Goal: Transaction & Acquisition: Purchase product/service

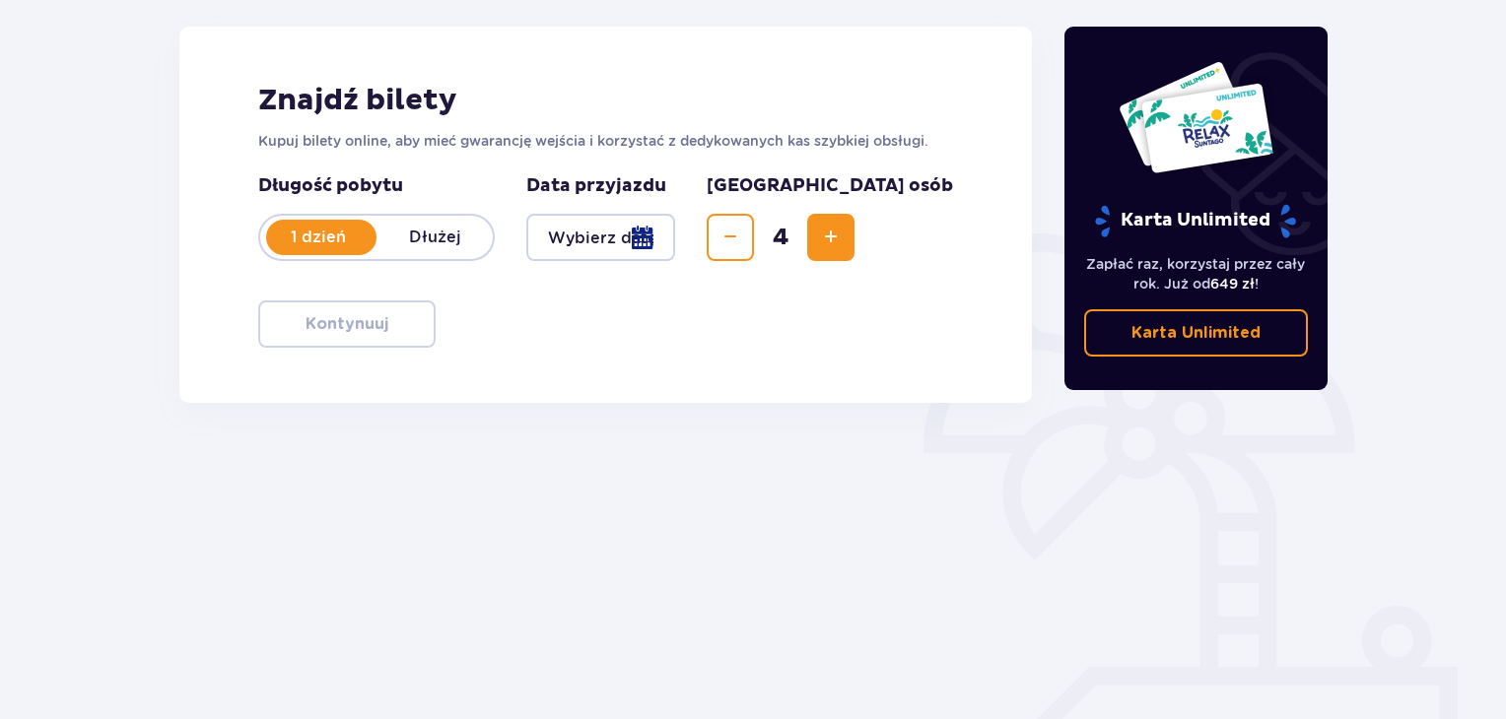
scroll to position [285, 0]
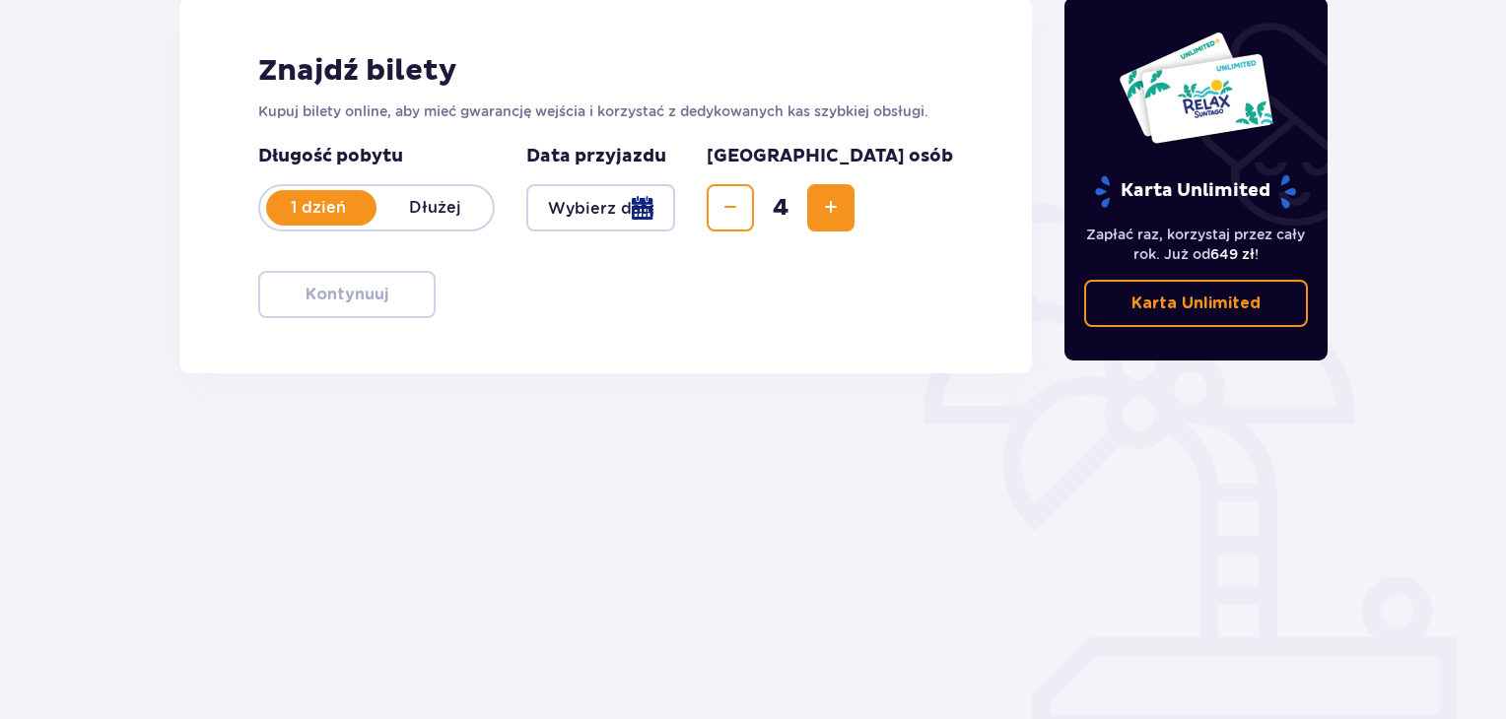
click at [675, 212] on div at bounding box center [600, 207] width 149 height 47
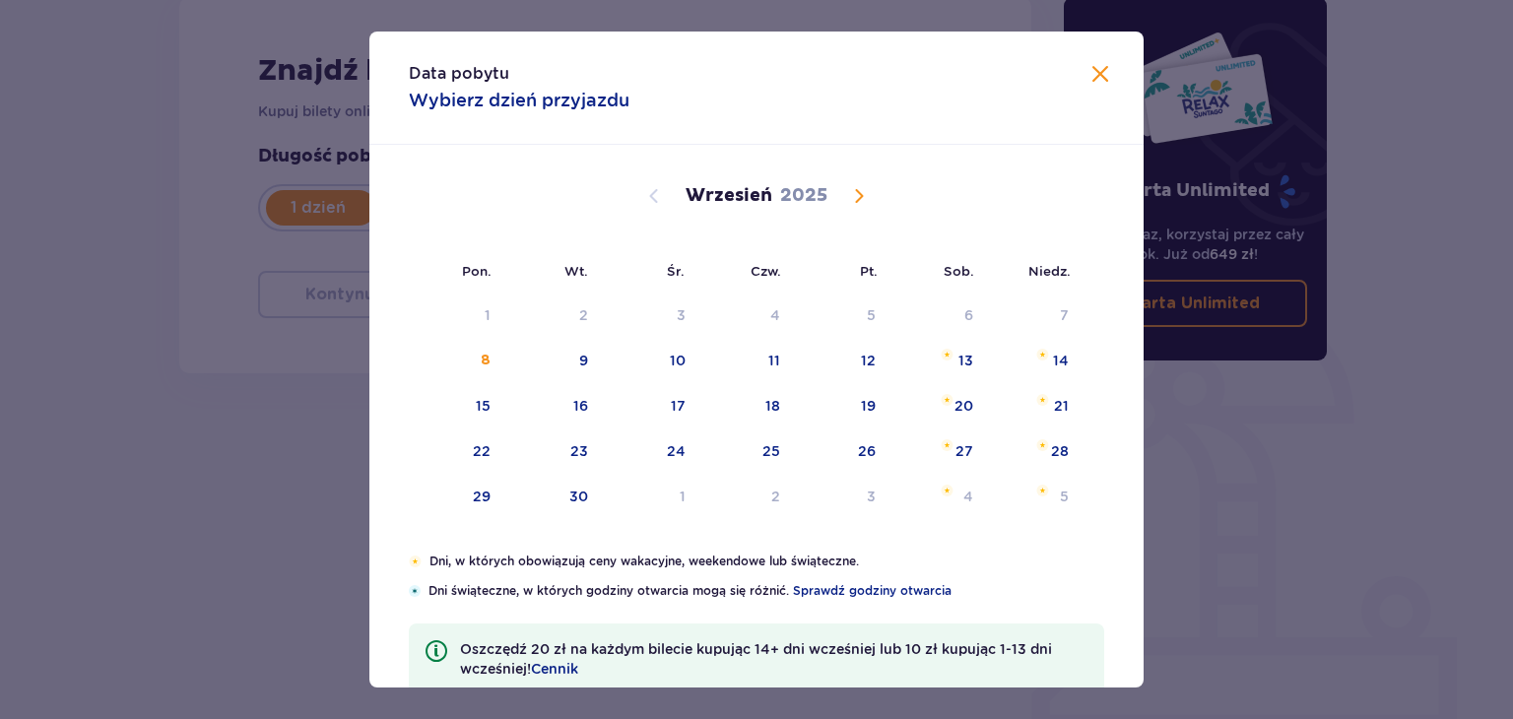
click at [861, 201] on span "Calendar" at bounding box center [859, 196] width 24 height 24
click at [978, 309] on div "4" at bounding box center [941, 316] width 96 height 43
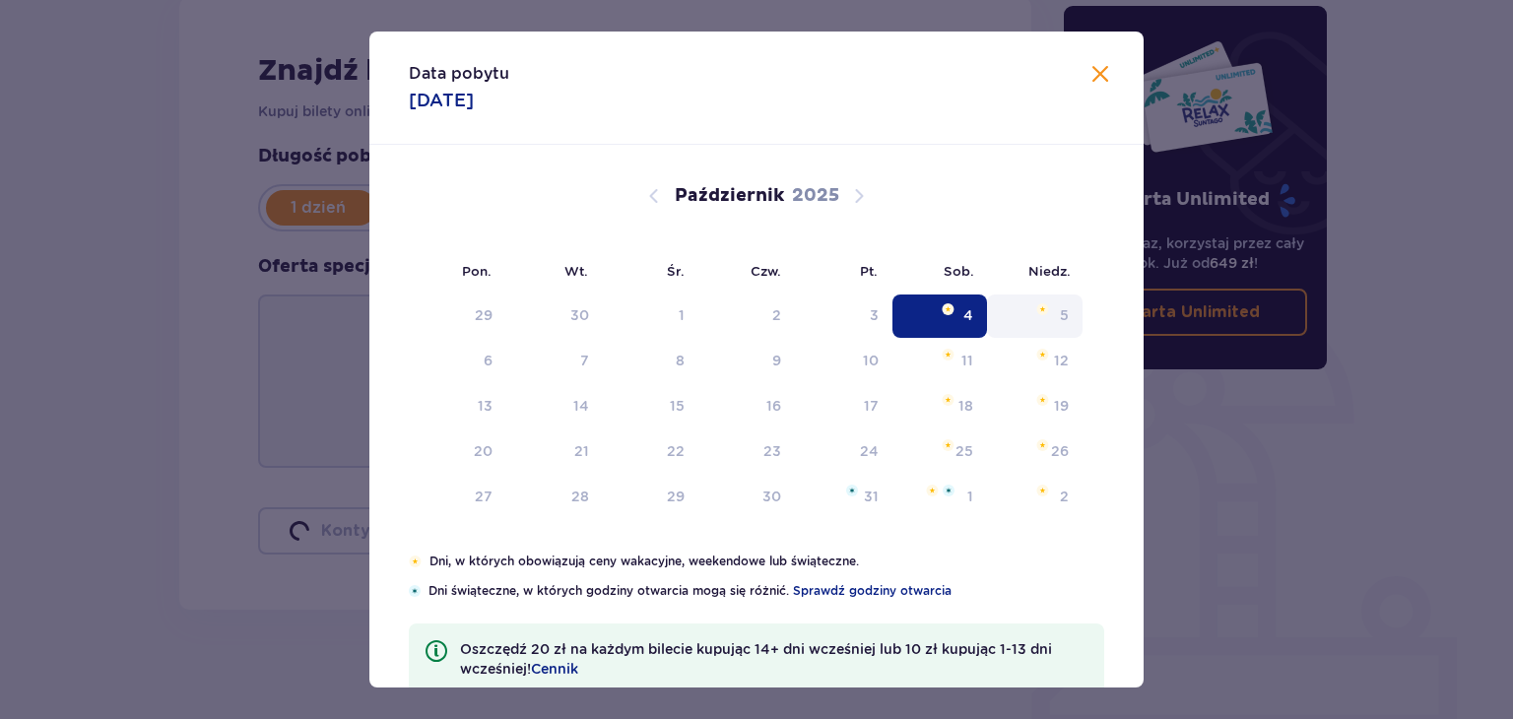
type input "04.10.25"
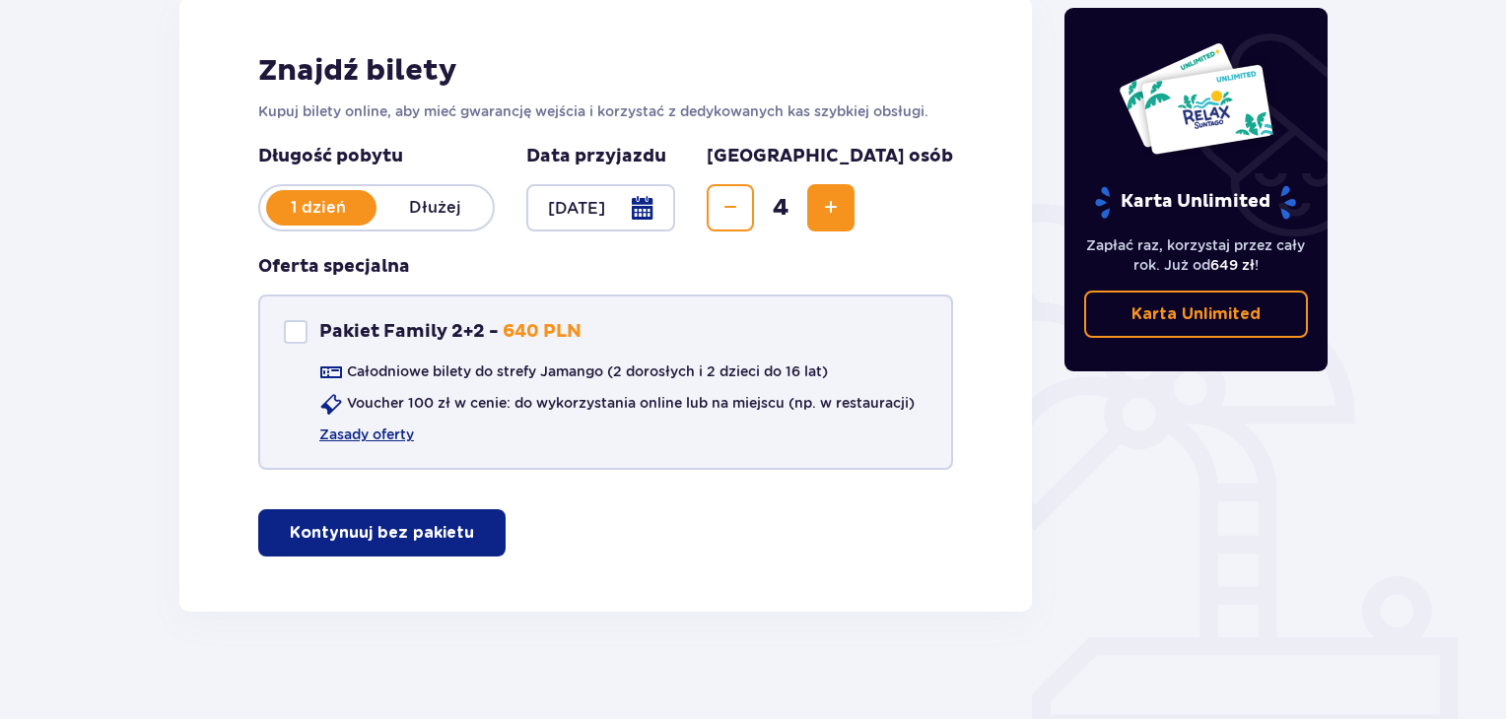
click at [434, 325] on p "Pakiet Family 2+2 -" at bounding box center [408, 332] width 179 height 24
checkbox input "true"
click at [375, 438] on link "Zasady oferty" at bounding box center [366, 435] width 95 height 20
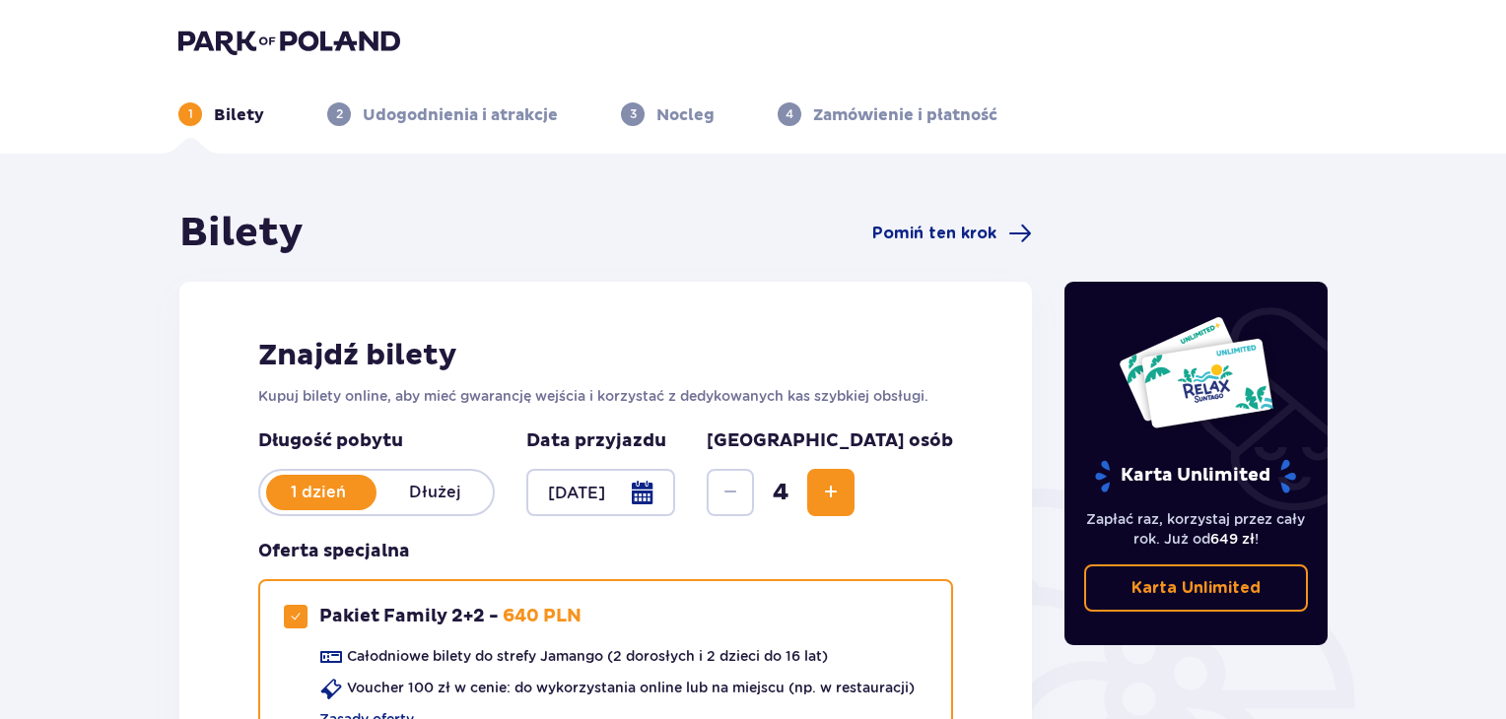
click at [347, 500] on p "1 dzień" at bounding box center [318, 493] width 116 height 22
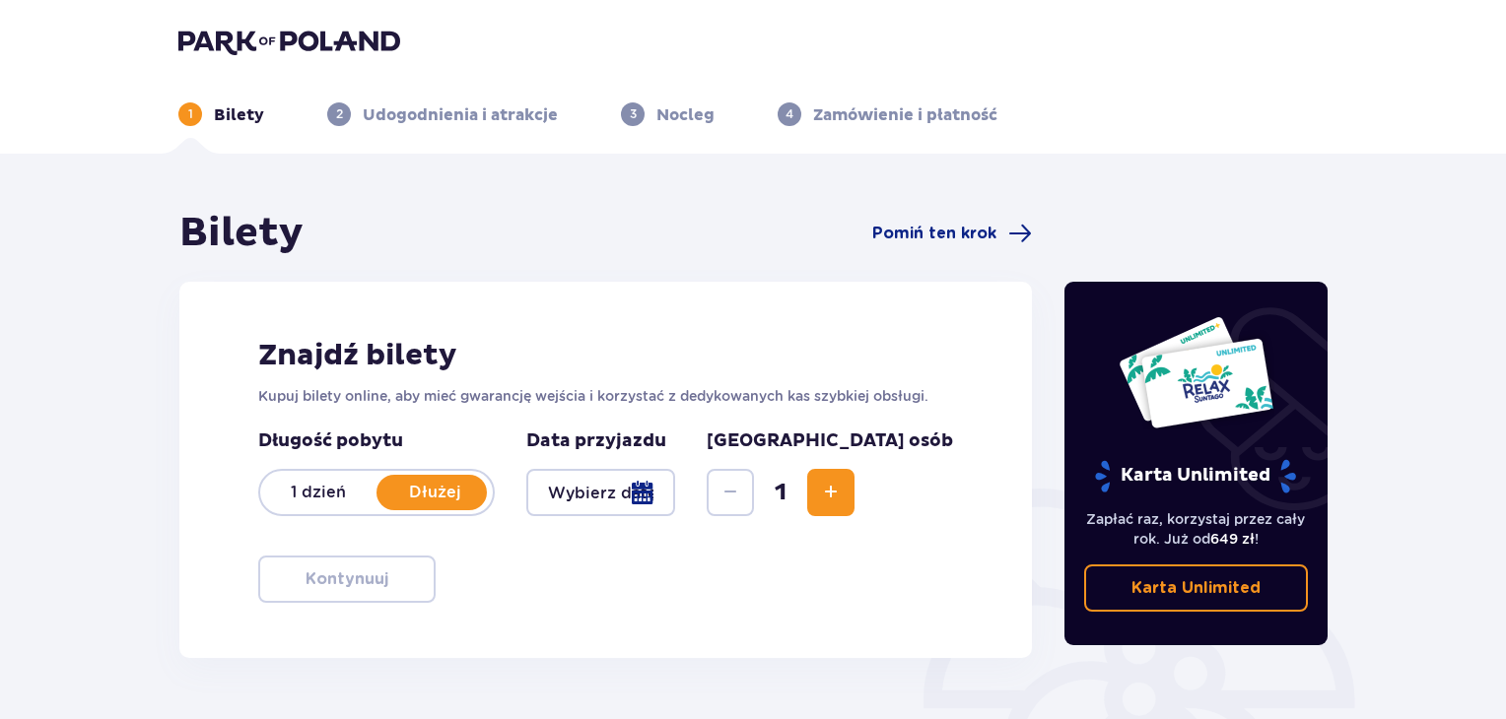
click at [339, 490] on p "1 dzień" at bounding box center [318, 493] width 116 height 22
click at [228, 33] on img at bounding box center [289, 42] width 222 height 28
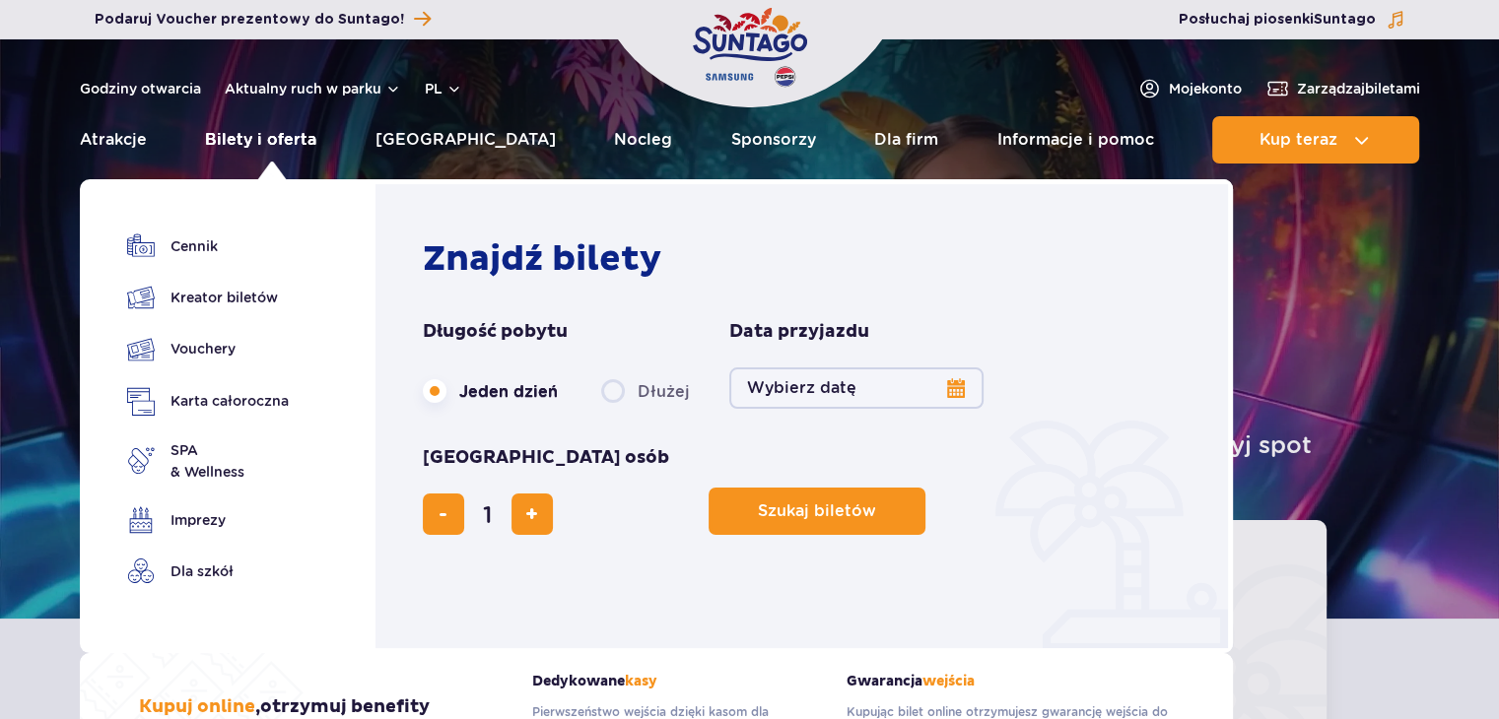
click at [245, 141] on link "Bilety i oferta" at bounding box center [260, 139] width 111 height 47
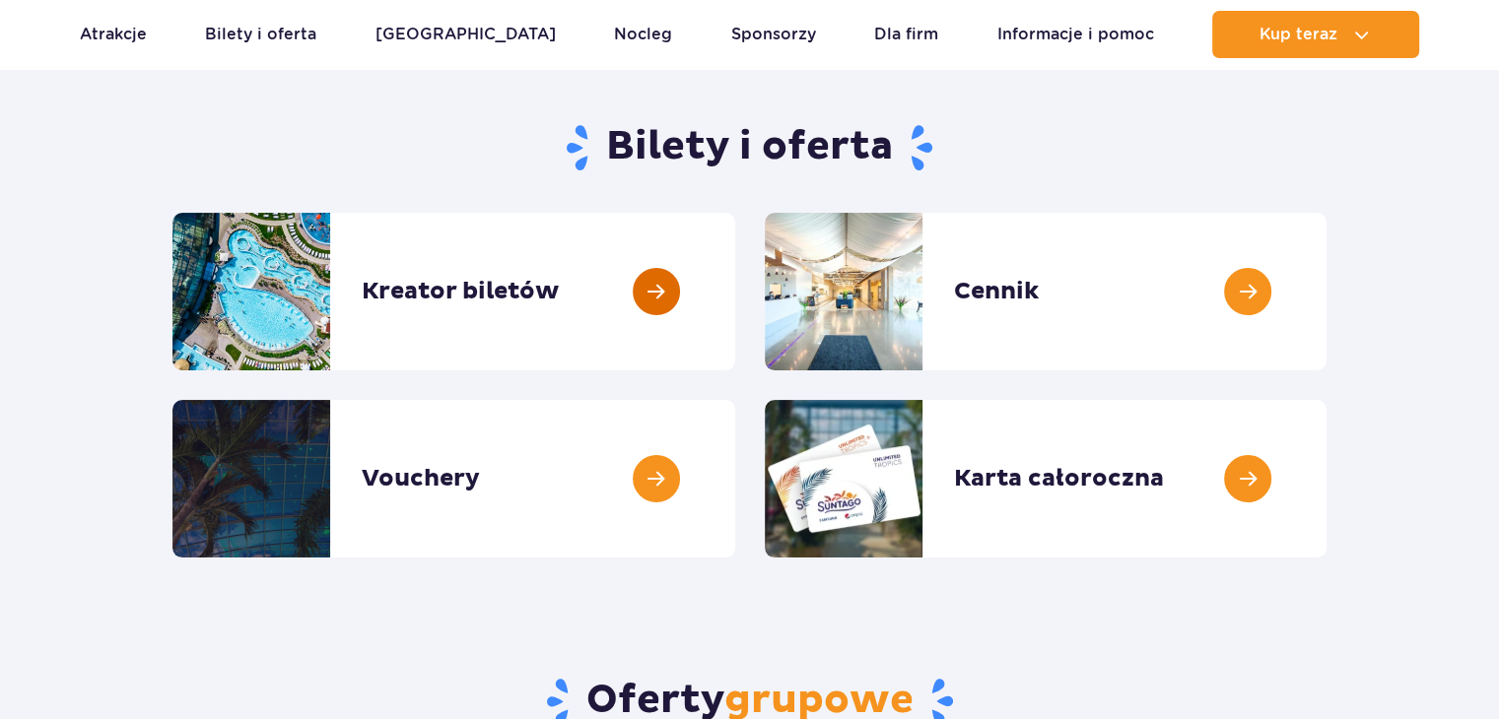
scroll to position [197, 0]
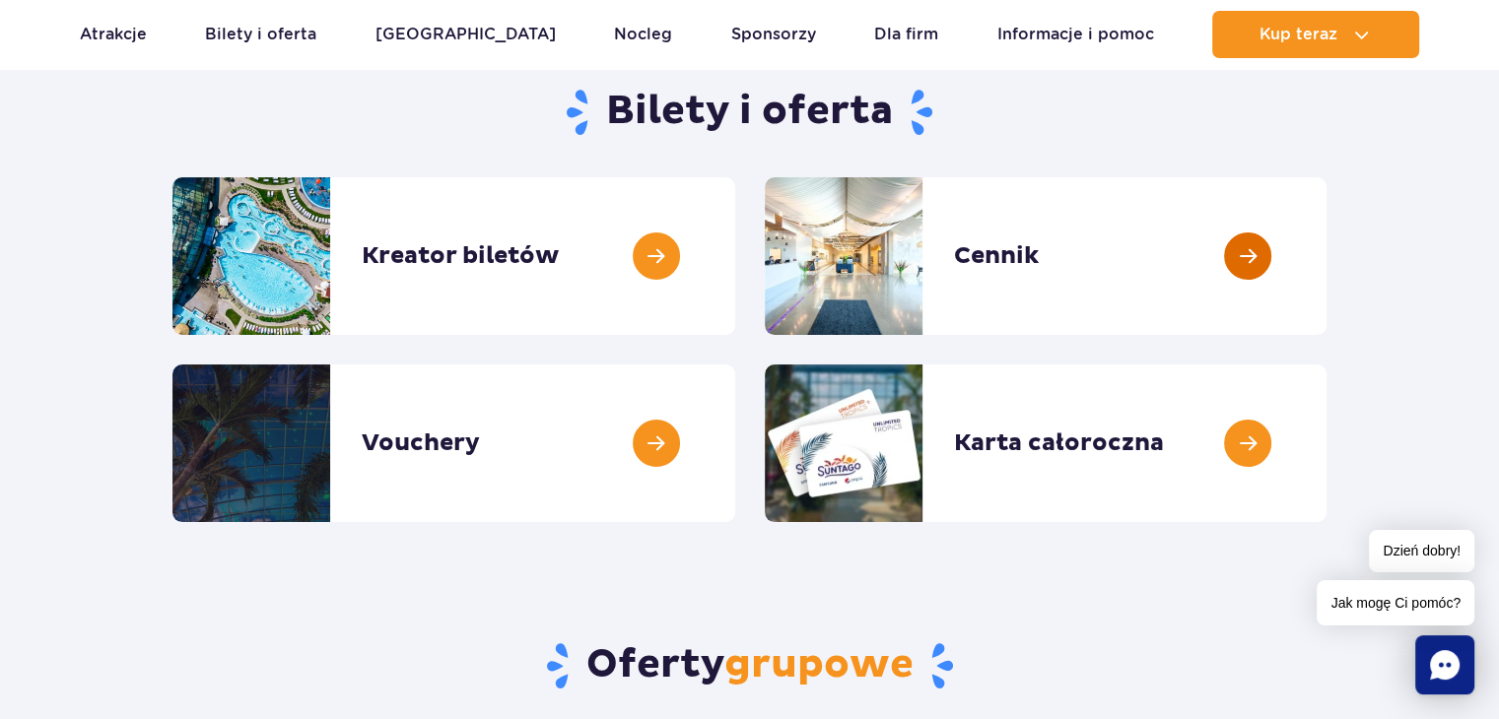
click at [1326, 267] on link at bounding box center [1326, 256] width 0 height 158
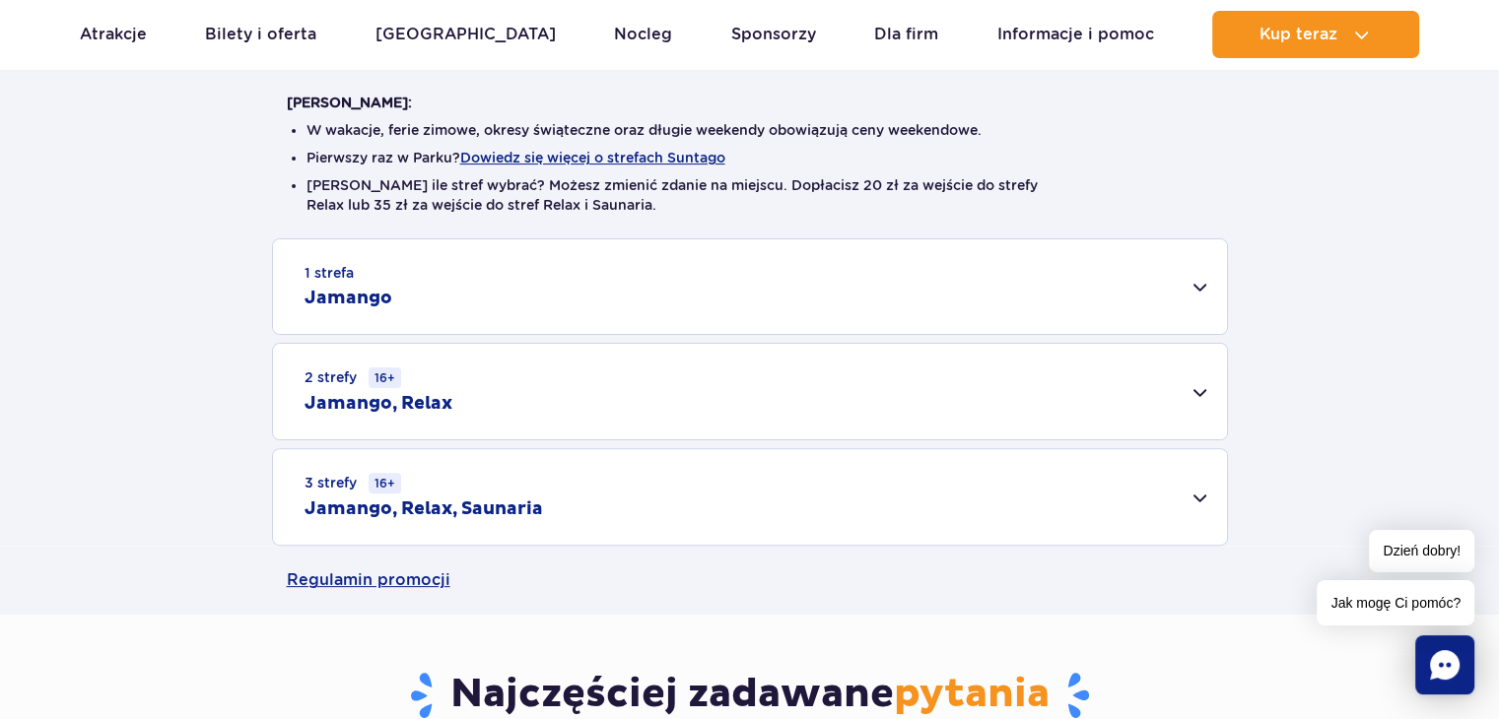
scroll to position [493, 0]
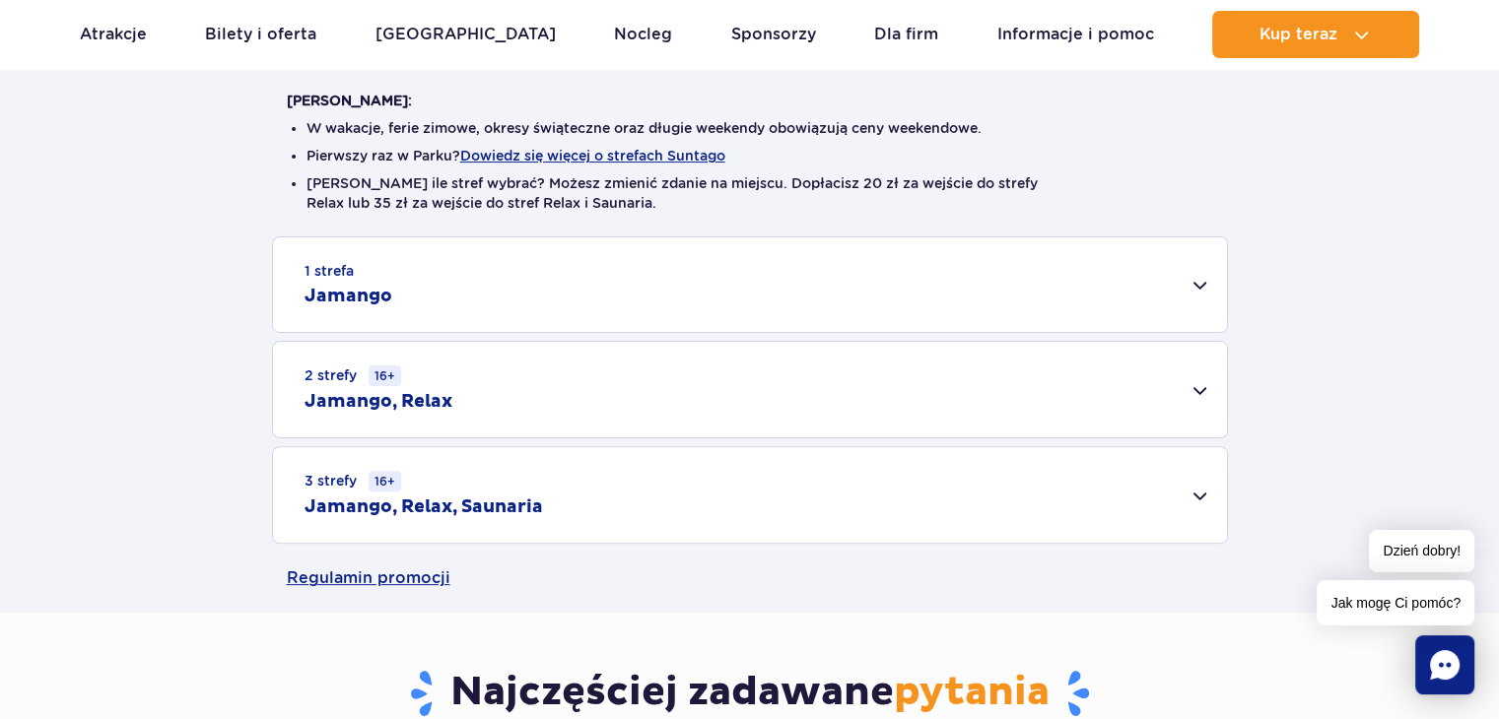
click at [546, 310] on div "1 strefa Jamango" at bounding box center [750, 284] width 954 height 95
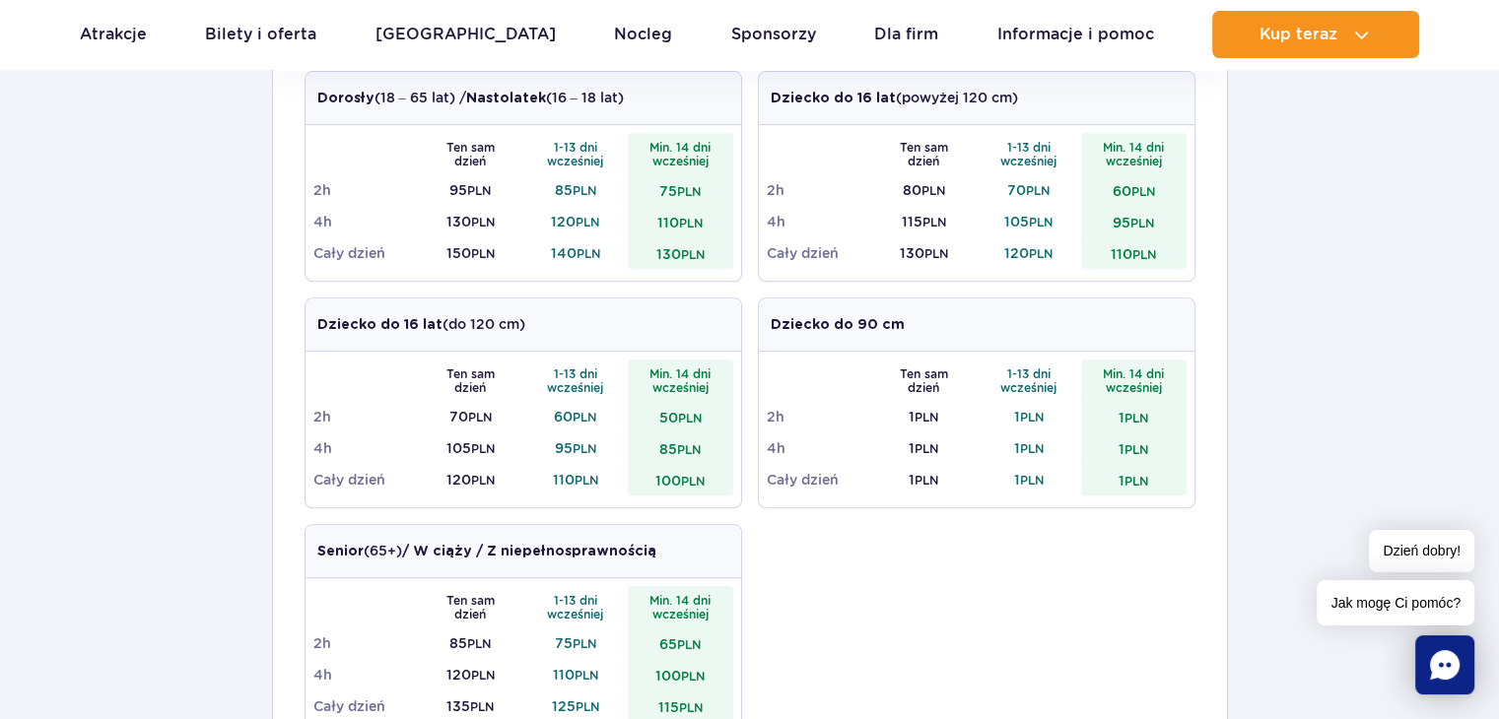
scroll to position [788, 0]
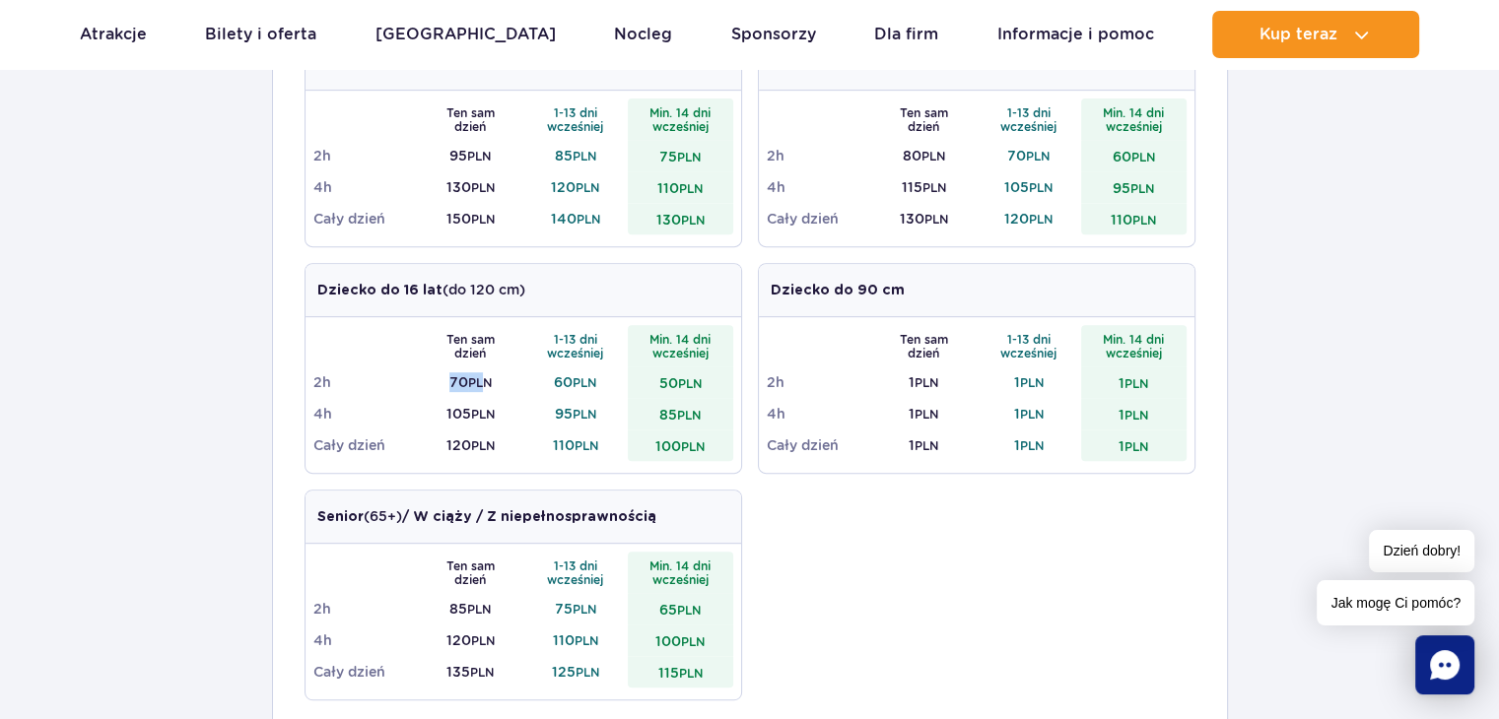
drag, startPoint x: 449, startPoint y: 388, endPoint x: 485, endPoint y: 388, distance: 35.5
click at [485, 388] on td "70 PLN" at bounding box center [470, 383] width 105 height 32
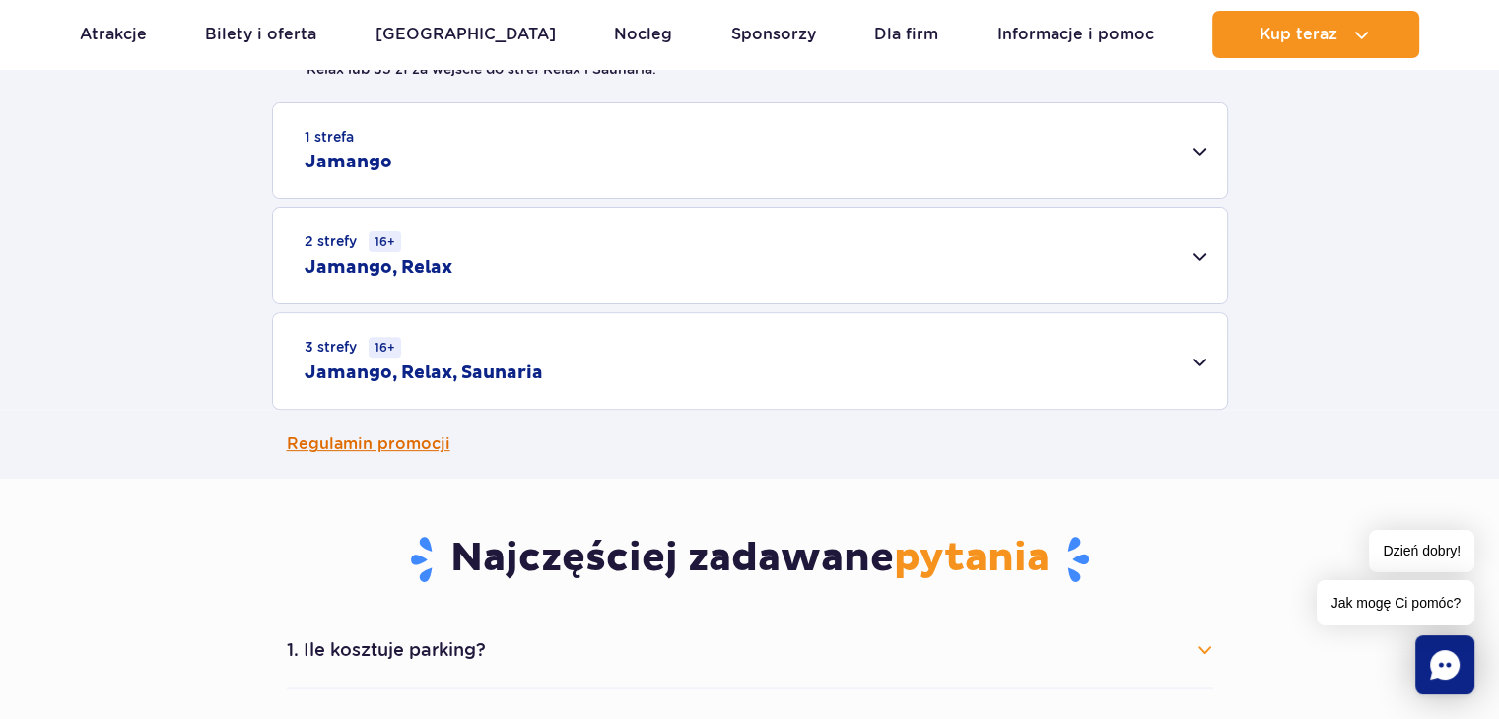
scroll to position [591, 0]
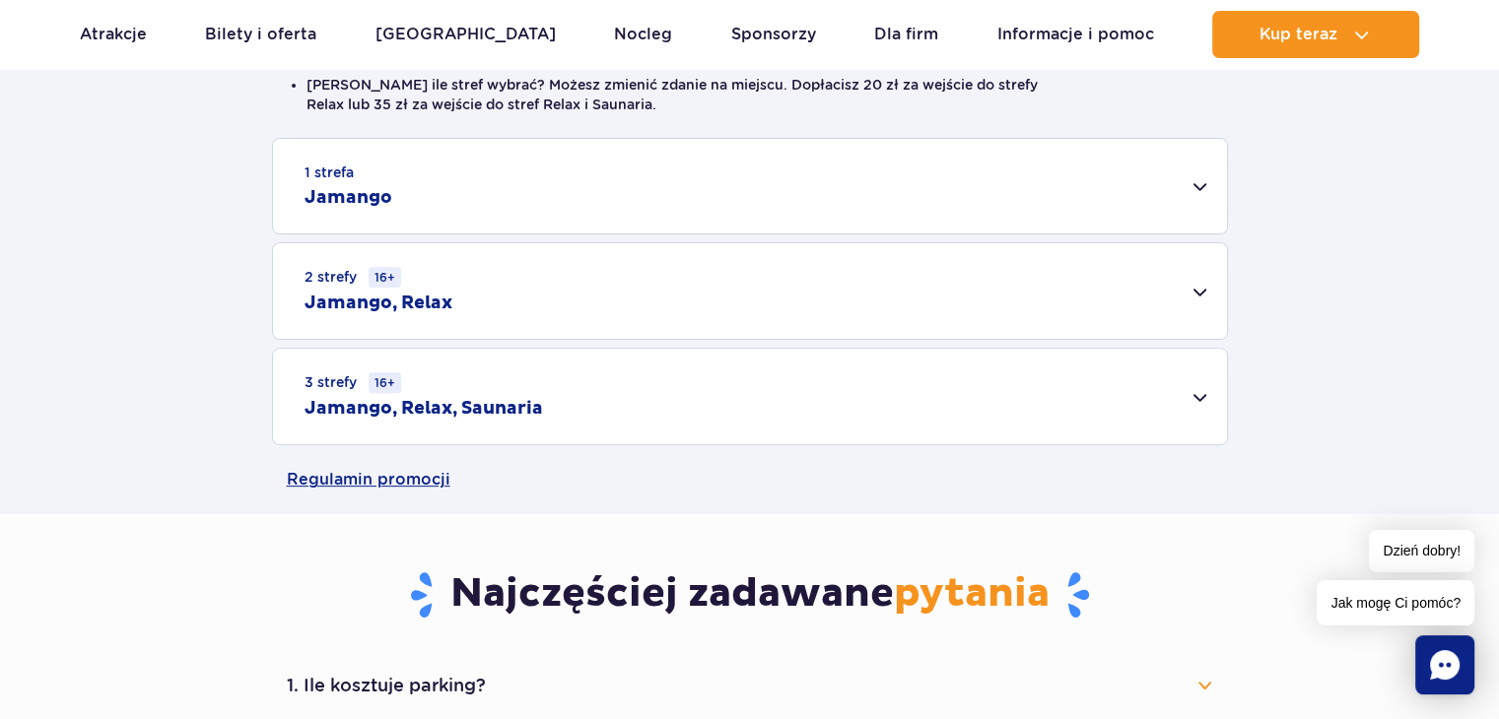
click at [473, 301] on div "2 strefy 16+ Jamango, Relax" at bounding box center [750, 291] width 954 height 96
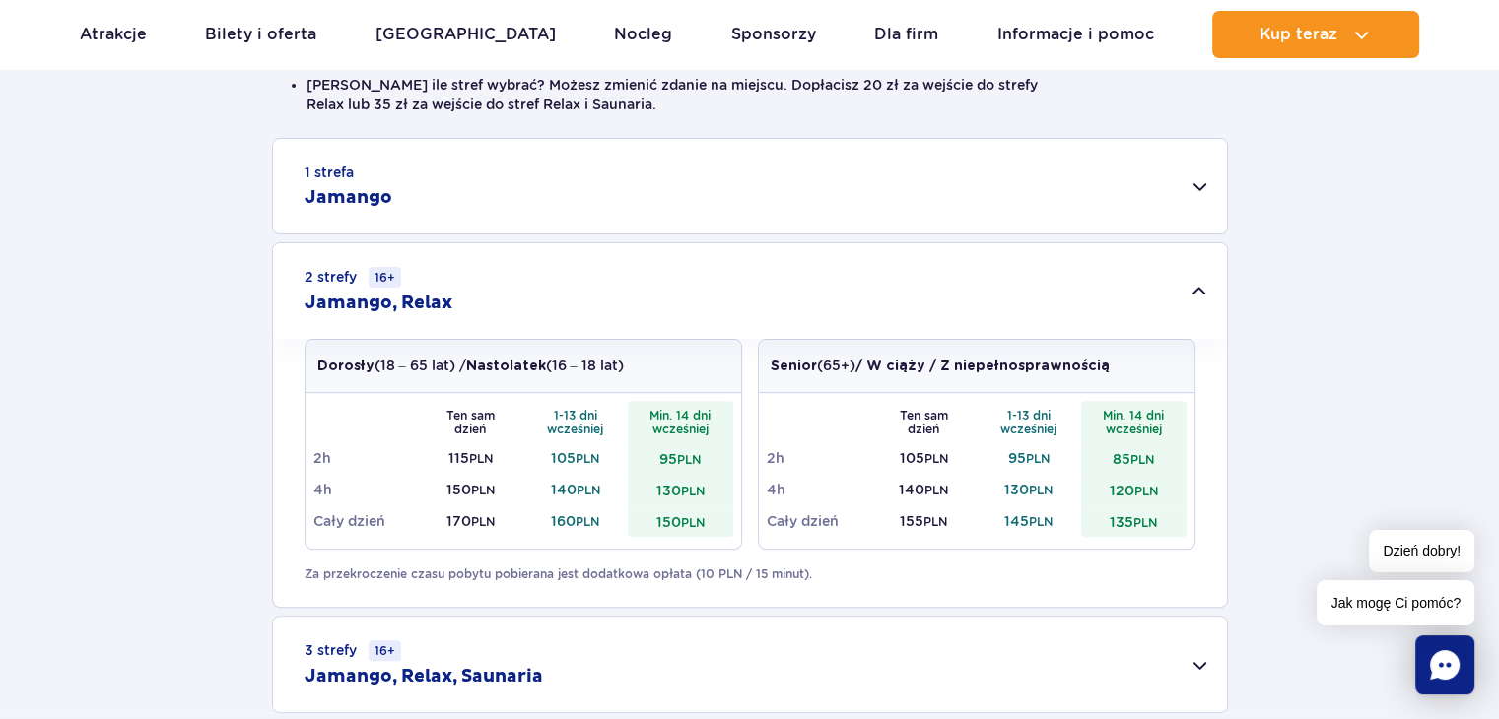
click at [469, 218] on div "1 strefa Jamango" at bounding box center [750, 186] width 954 height 95
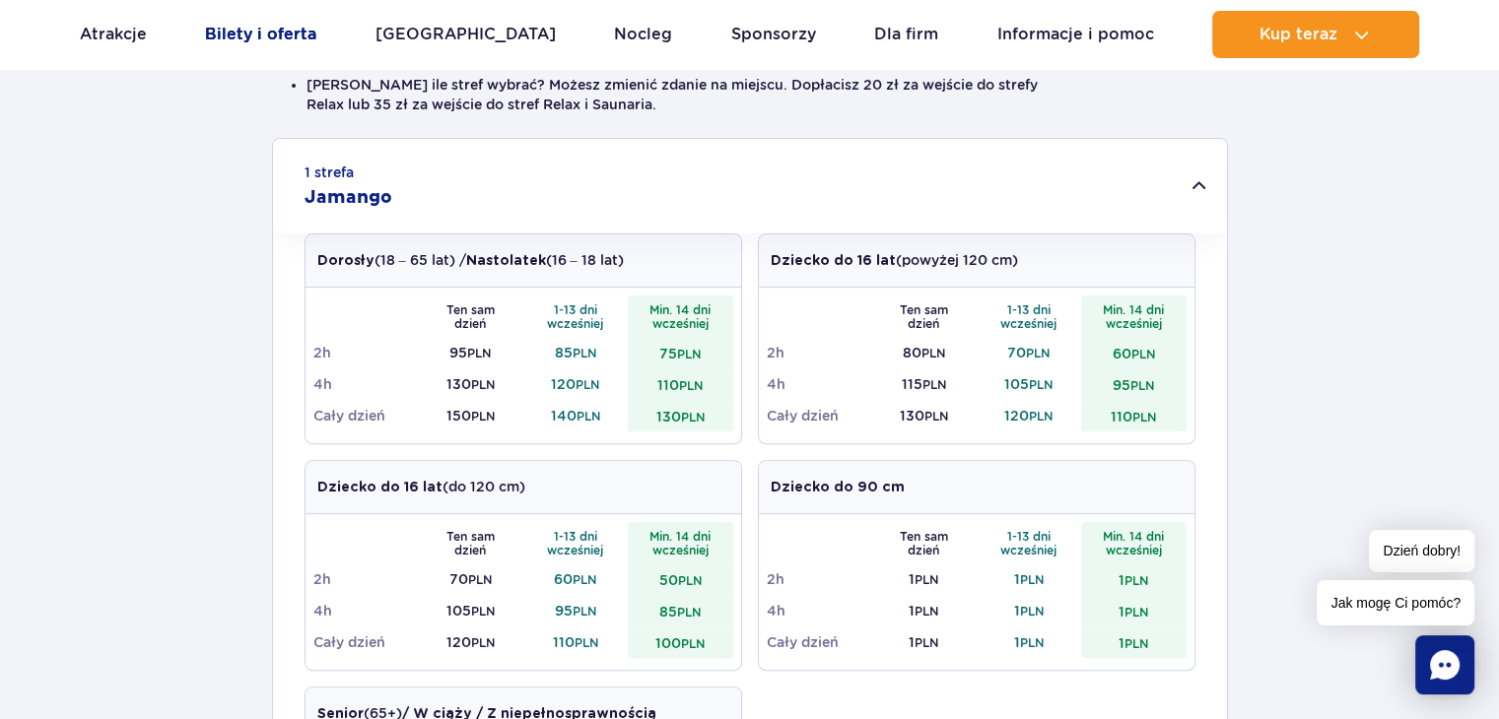
click at [287, 42] on link "Bilety i oferta" at bounding box center [260, 34] width 111 height 47
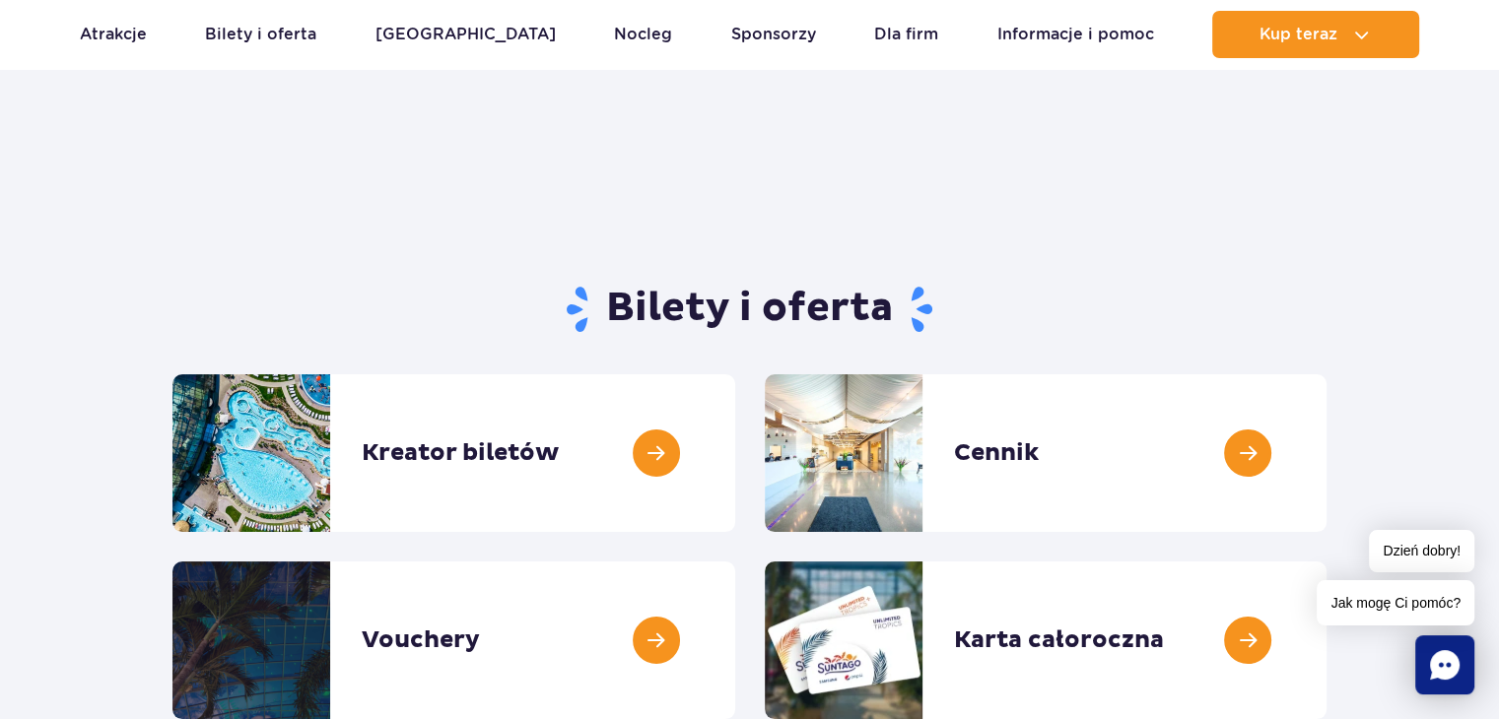
scroll to position [197, 0]
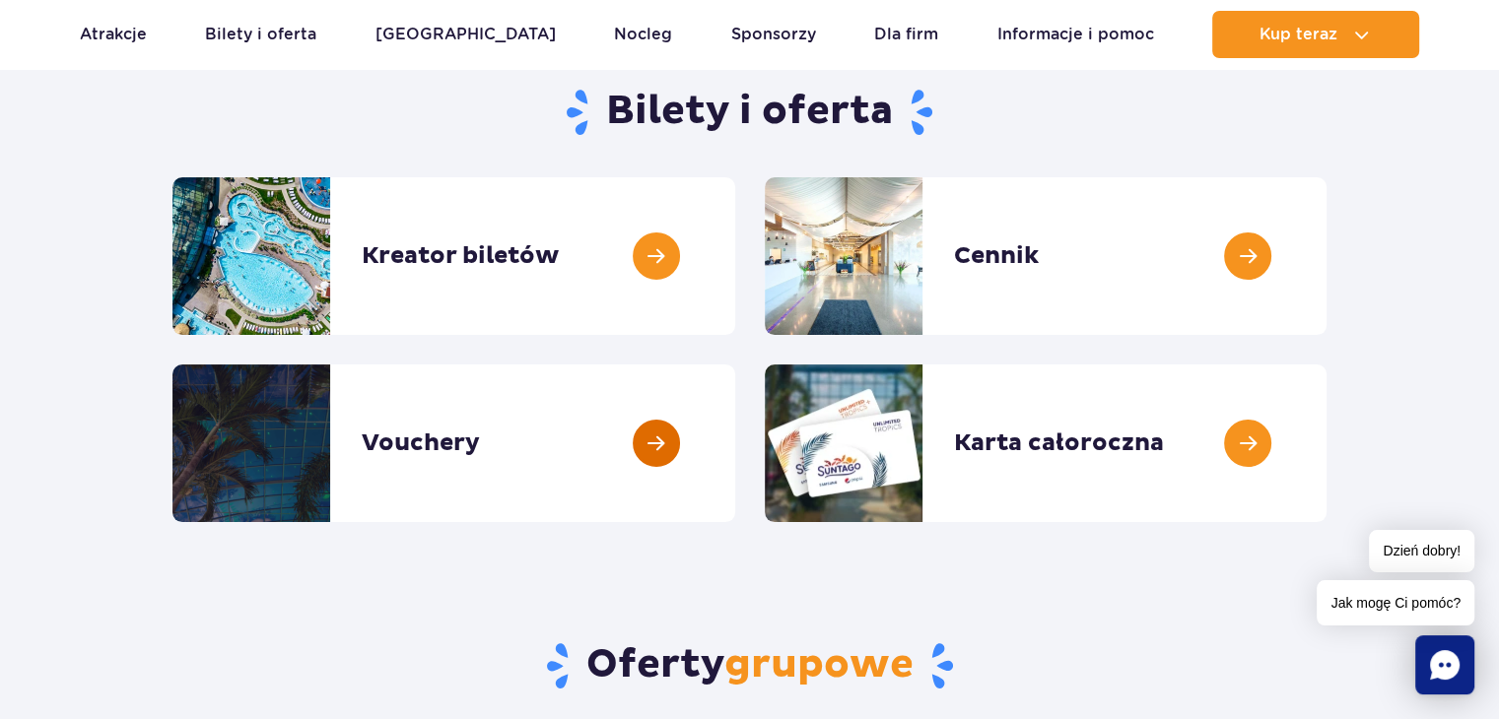
click at [735, 438] on link at bounding box center [735, 444] width 0 height 158
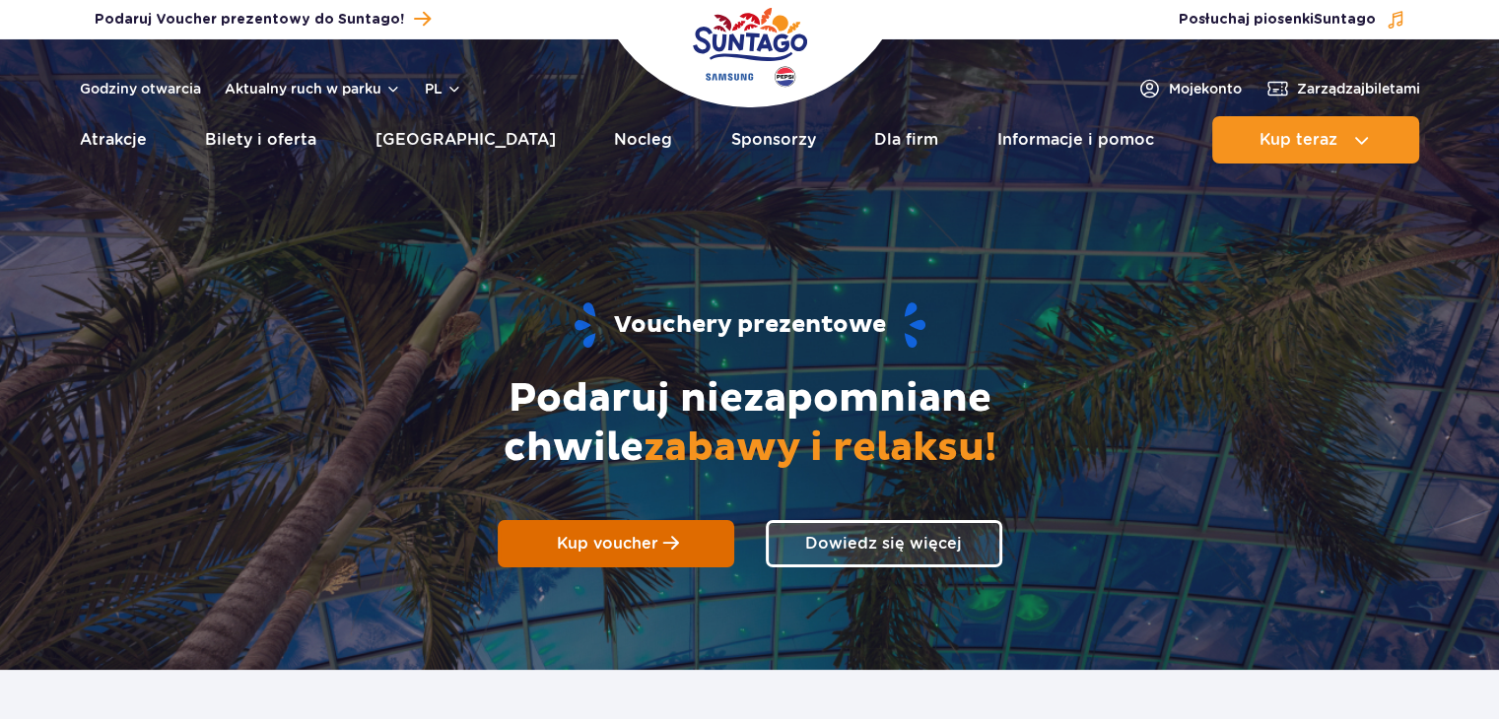
click at [642, 542] on span "Kup voucher" at bounding box center [607, 543] width 101 height 19
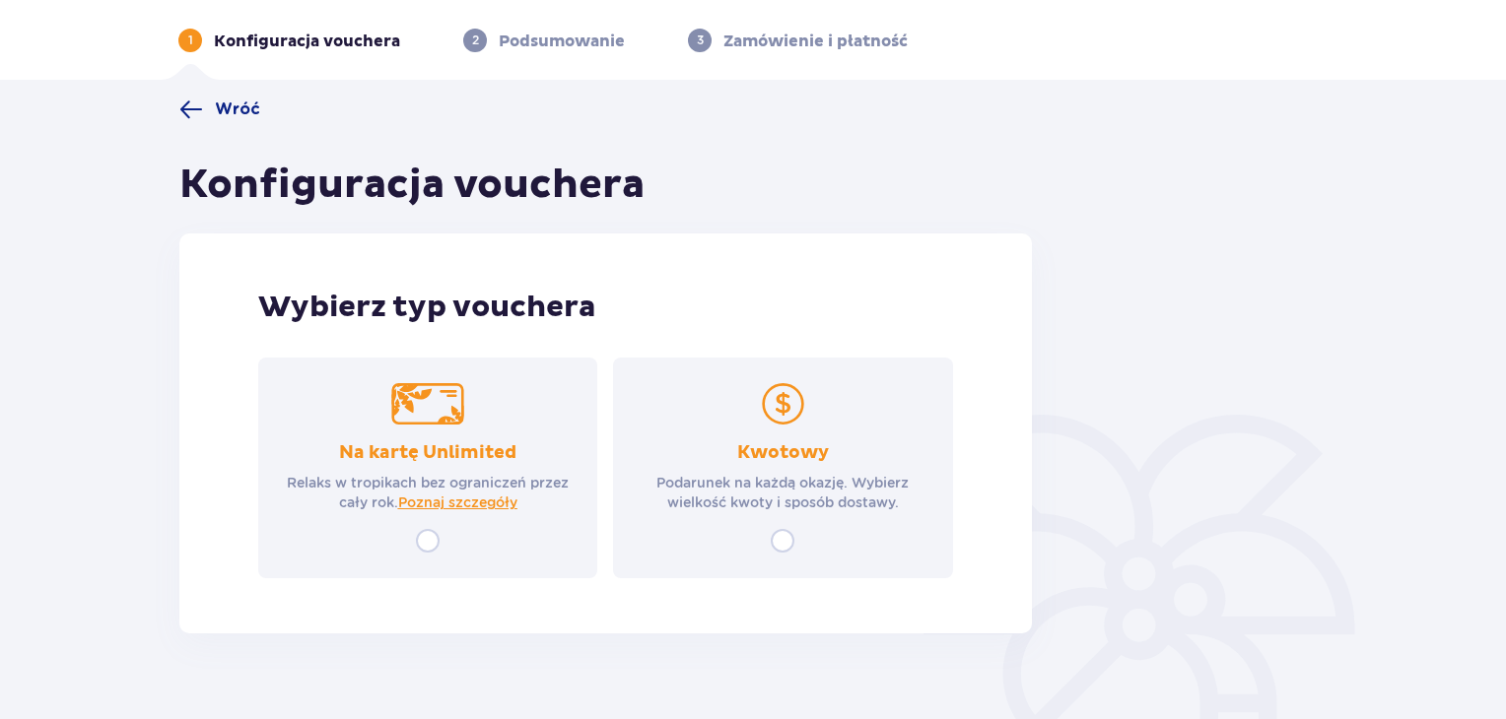
scroll to position [106, 0]
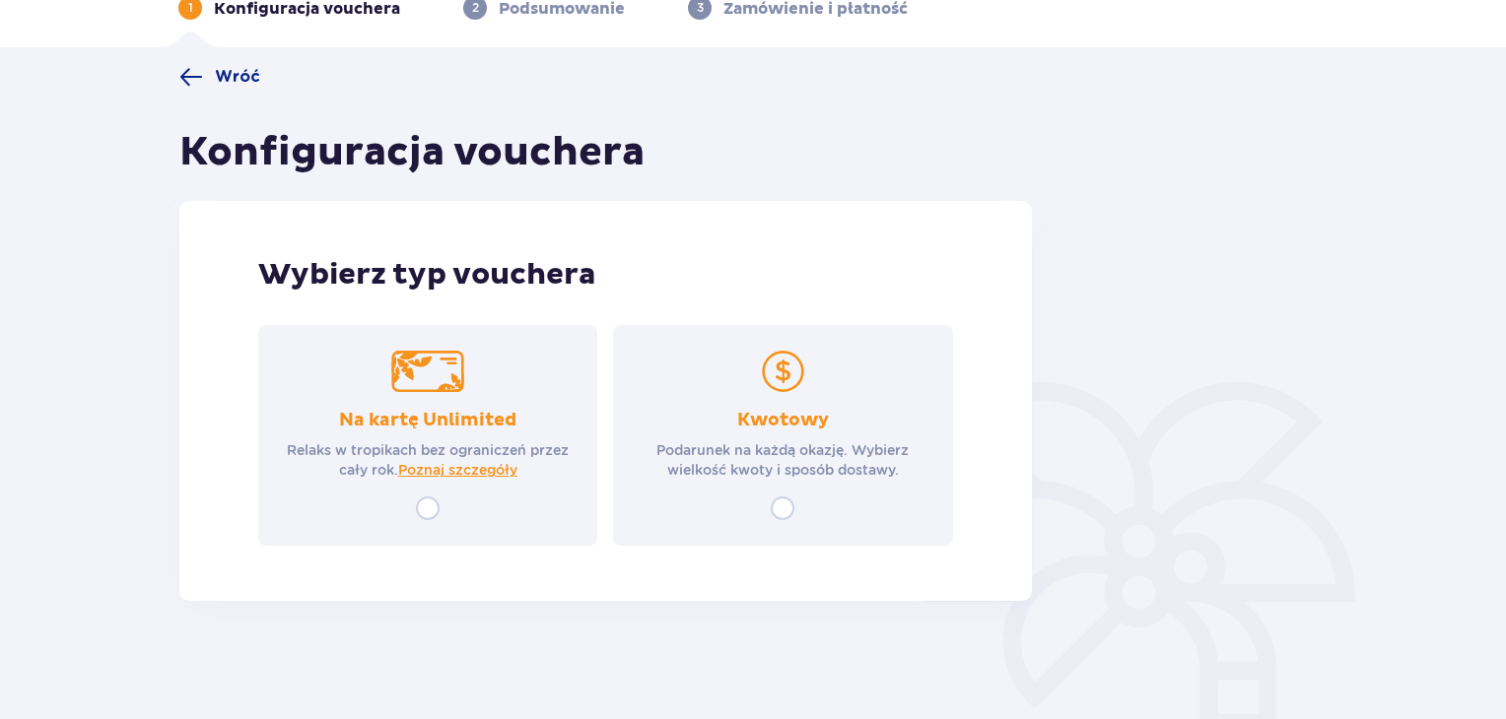
click at [753, 441] on p "Podarunek na każdą okazję. Wybierz wielkość kwoty i sposób dostawy." at bounding box center [782, 459] width 303 height 39
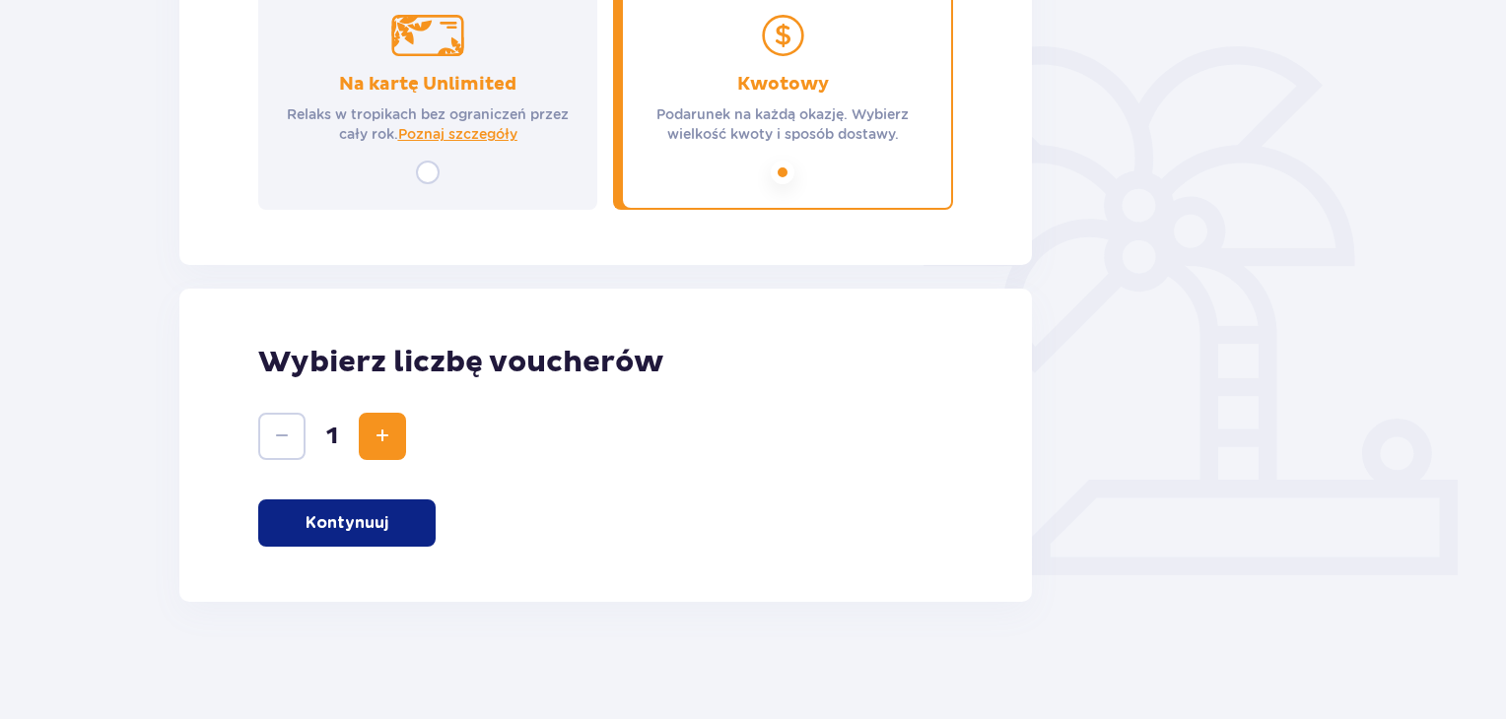
scroll to position [443, 0]
click at [307, 526] on p "Kontynuuj" at bounding box center [346, 522] width 83 height 22
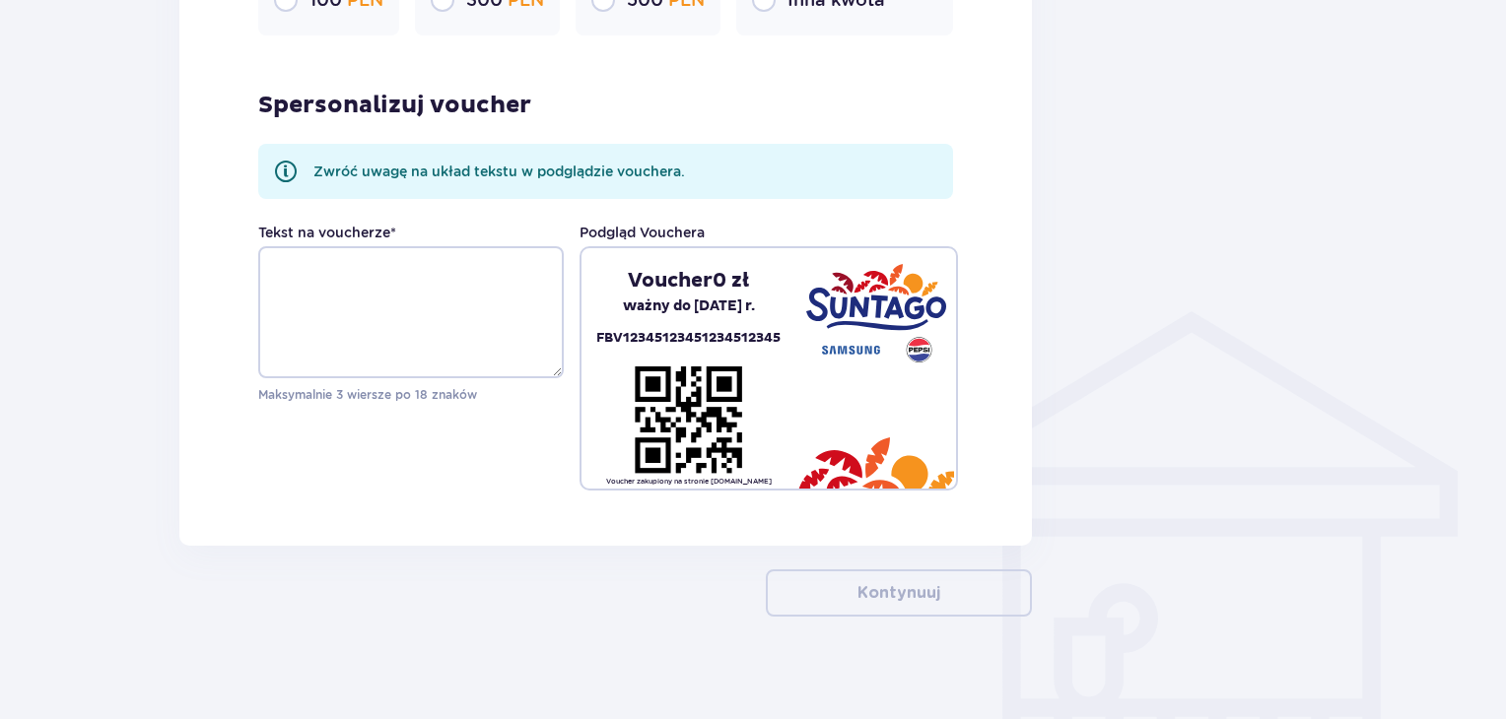
scroll to position [1305, 0]
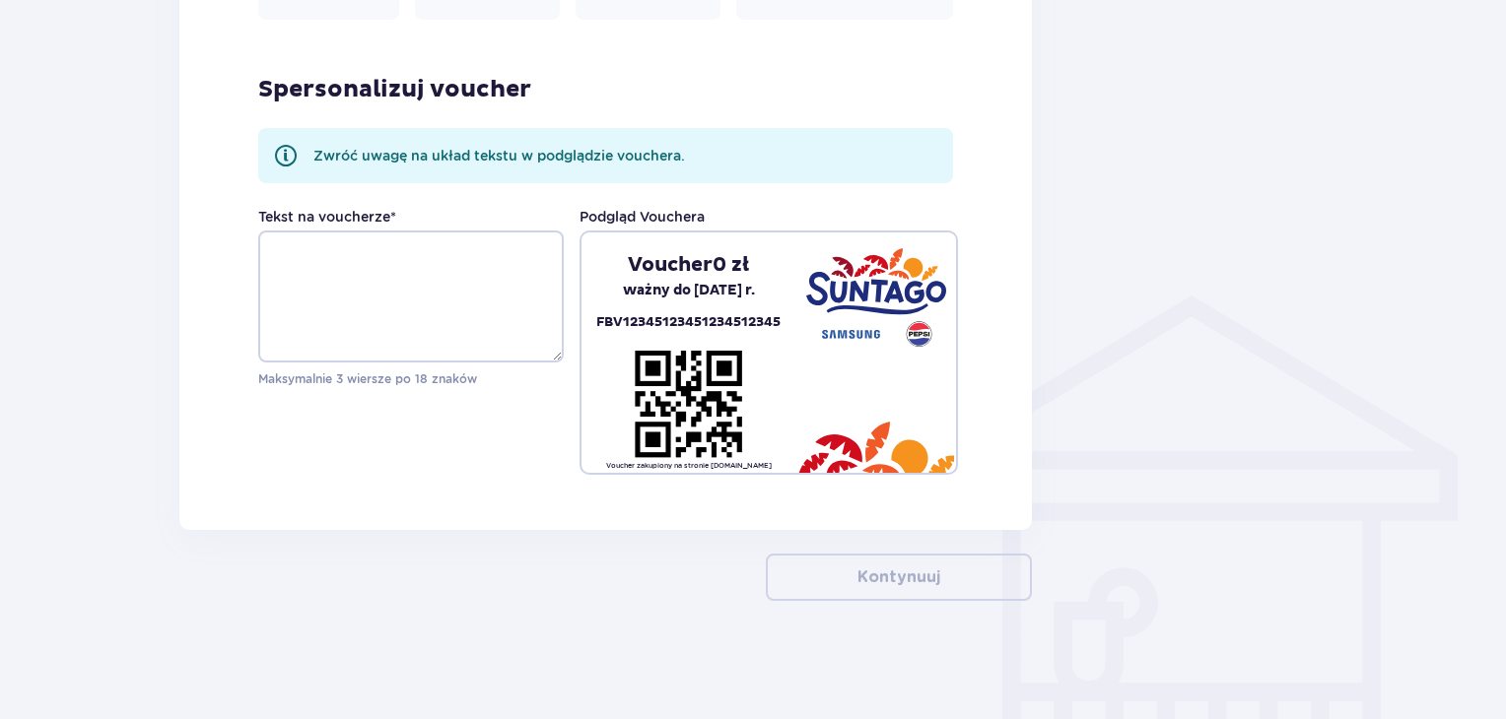
click at [680, 302] on div "Voucher 0 zł ważny do [DATE] r. FBV12345123451234512345" at bounding box center [688, 293] width 214 height 82
